Goal: Communication & Community: Ask a question

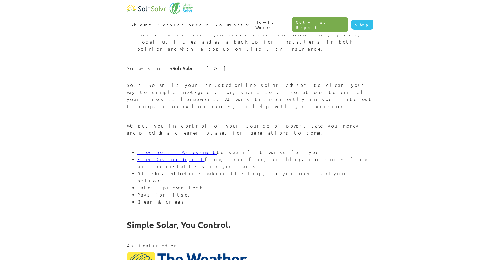
scroll to position [551, 0]
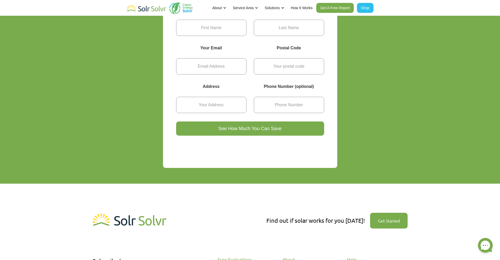
scroll to position [184, 0]
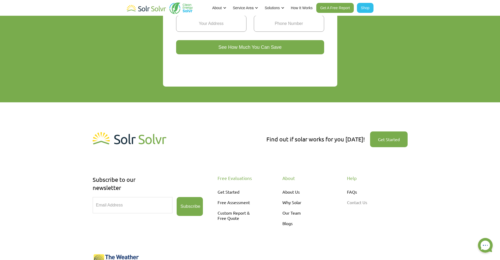
click at [363, 201] on link "Contact Us" at bounding box center [369, 202] width 45 height 10
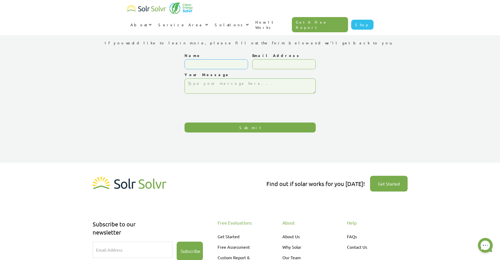
click at [224, 64] on input "Name" at bounding box center [215, 64] width 63 height 10
type input "Michael Girard"
type input "girardlaw@gmail.com"
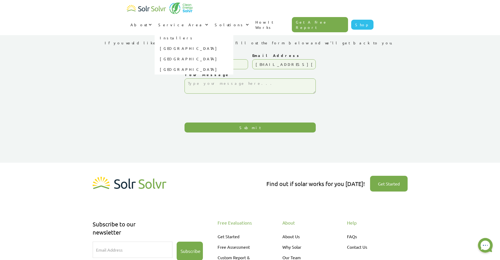
click at [207, 23] on div at bounding box center [205, 25] width 4 height 4
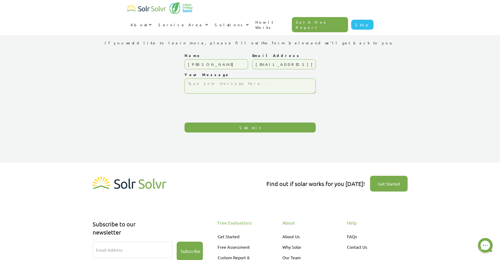
click at [207, 23] on div at bounding box center [205, 25] width 4 height 4
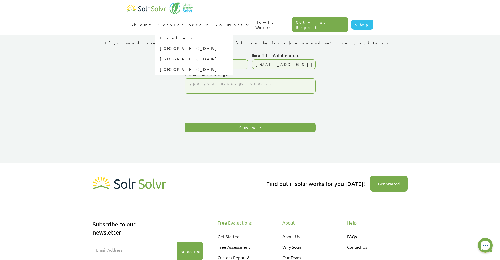
click at [233, 33] on link "Installers" at bounding box center [193, 38] width 79 height 10
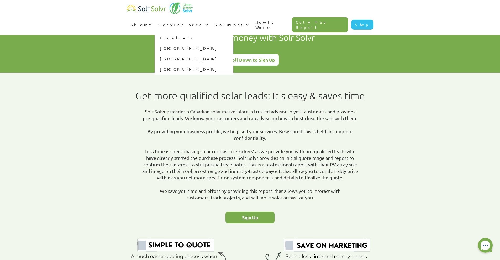
click at [211, 17] on div "Service Area" at bounding box center [182, 25] width 56 height 16
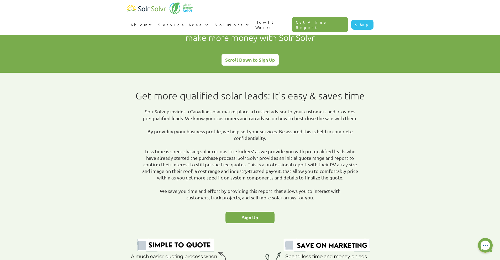
click at [211, 17] on div "Service Area" at bounding box center [182, 25] width 56 height 16
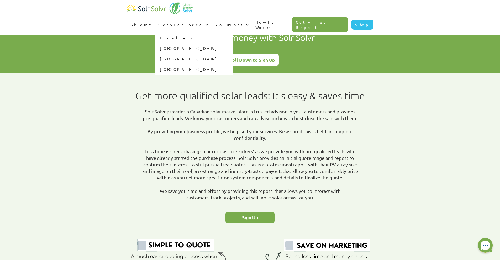
click at [233, 43] on link "[GEOGRAPHIC_DATA]" at bounding box center [193, 48] width 79 height 10
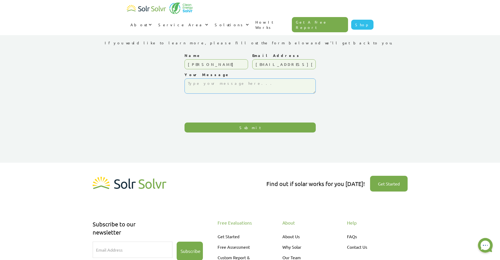
click at [192, 84] on textarea "Your Message" at bounding box center [249, 85] width 131 height 15
type textarea "i"
type textarea "I am considering a solar installation at my home."
click at [248, 128] on input "Submit" at bounding box center [249, 127] width 131 height 10
type input "Please wait..."
